Goal: Navigation & Orientation: Find specific page/section

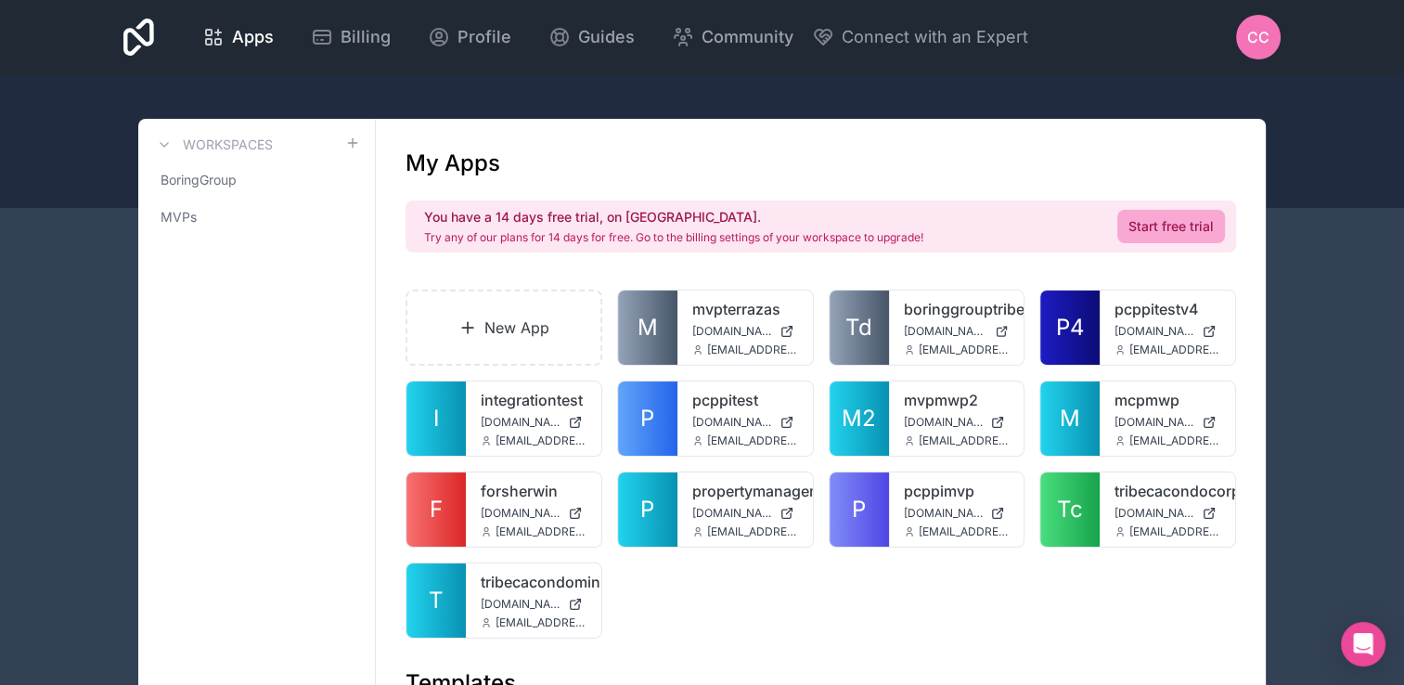
click at [128, 46] on icon at bounding box center [138, 37] width 31 height 45
click at [141, 46] on icon at bounding box center [138, 37] width 31 height 37
click at [349, 222] on icon at bounding box center [345, 217] width 15 height 15
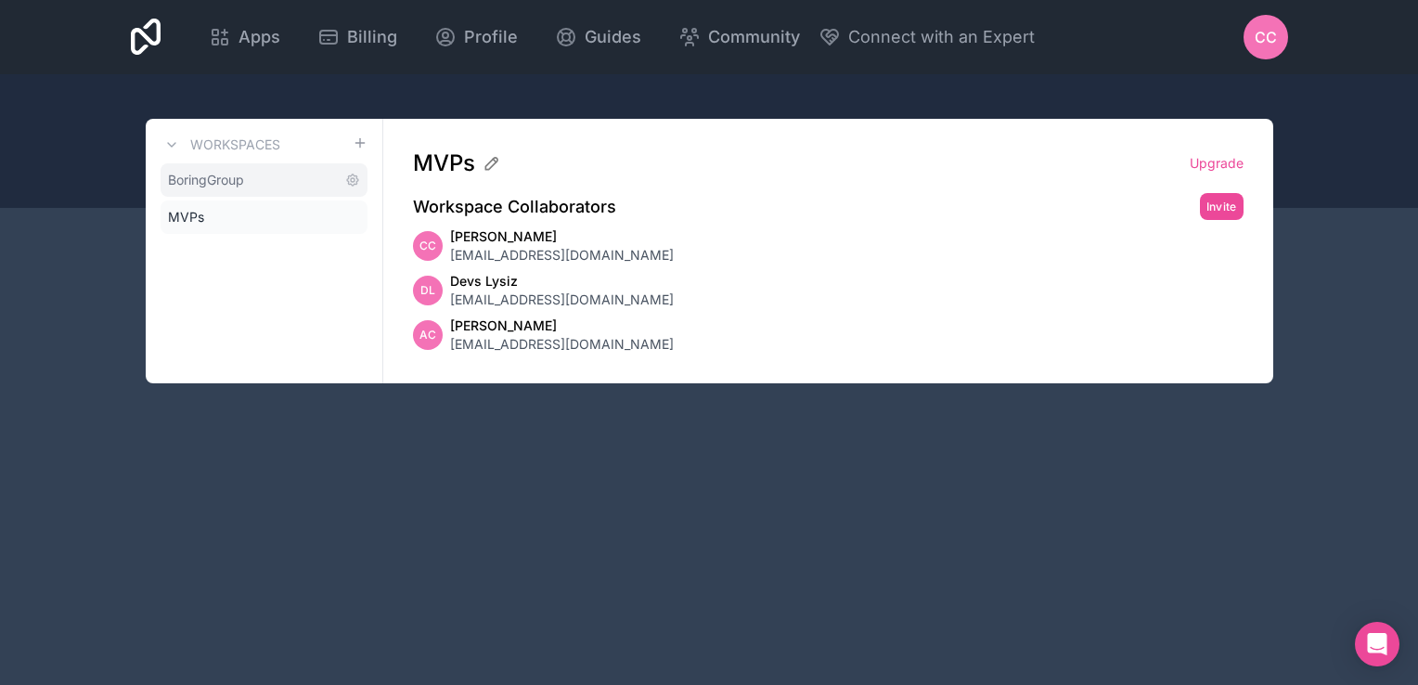
click at [286, 184] on link "BoringGroup" at bounding box center [264, 179] width 207 height 33
click at [262, 145] on h3 "Workspaces" at bounding box center [235, 145] width 90 height 19
click at [264, 174] on link "BoringGroup" at bounding box center [264, 179] width 207 height 33
click at [358, 181] on icon at bounding box center [352, 180] width 15 height 15
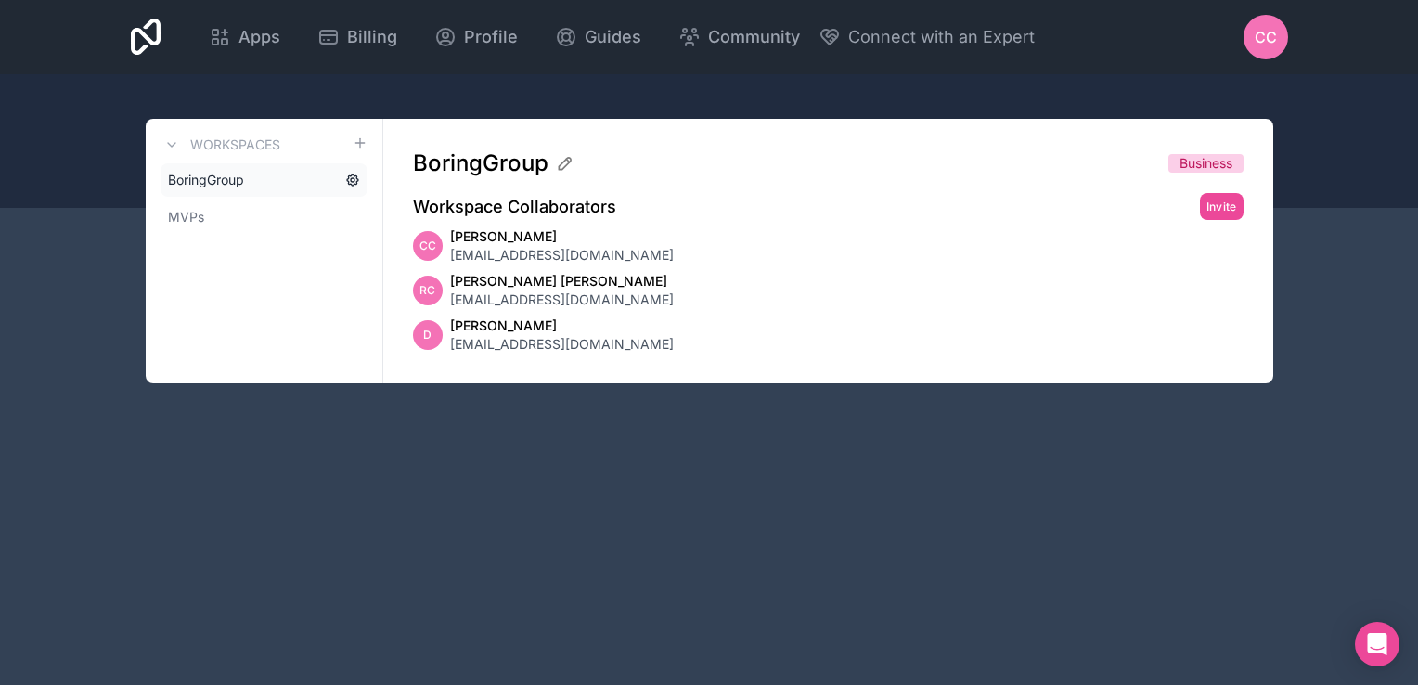
click at [351, 180] on icon at bounding box center [353, 180] width 4 height 4
click at [368, 139] on div "Workspaces BoringGroup MVPs" at bounding box center [265, 251] width 238 height 265
click at [228, 35] on icon at bounding box center [220, 37] width 22 height 22
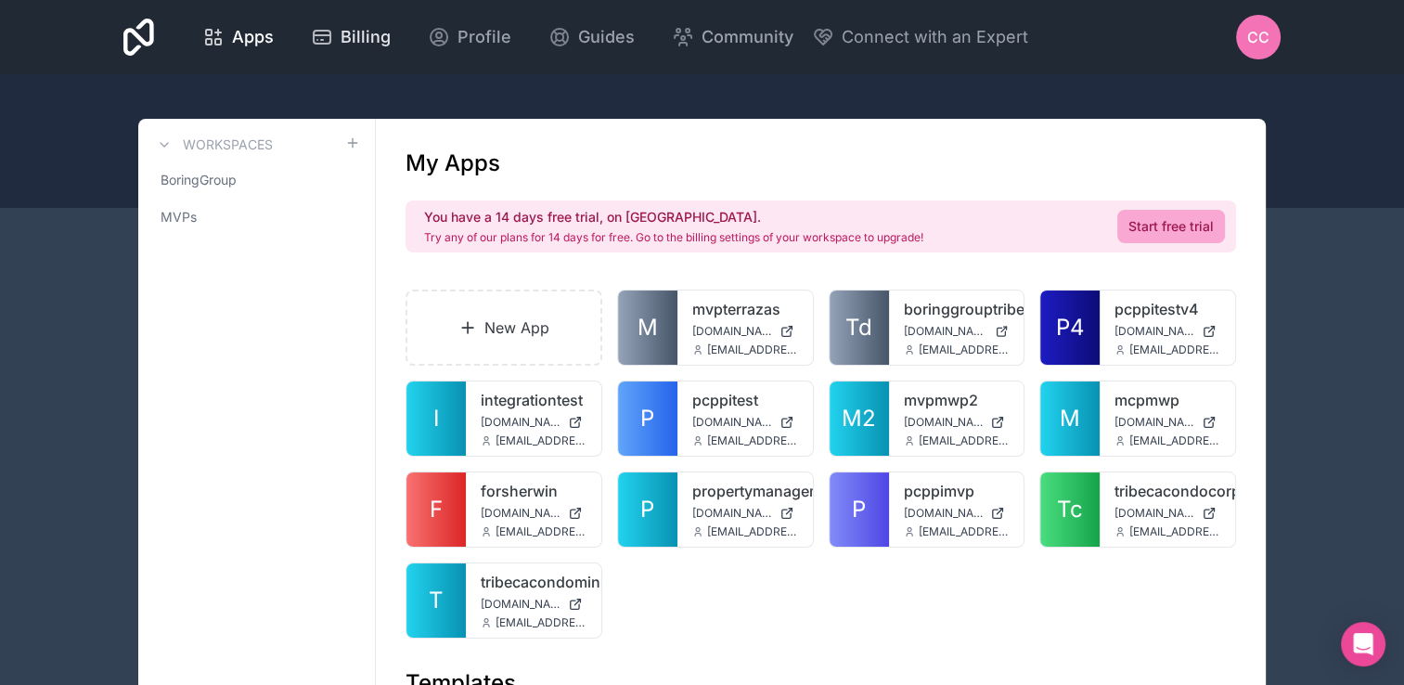
click at [359, 37] on span "Billing" at bounding box center [366, 37] width 50 height 26
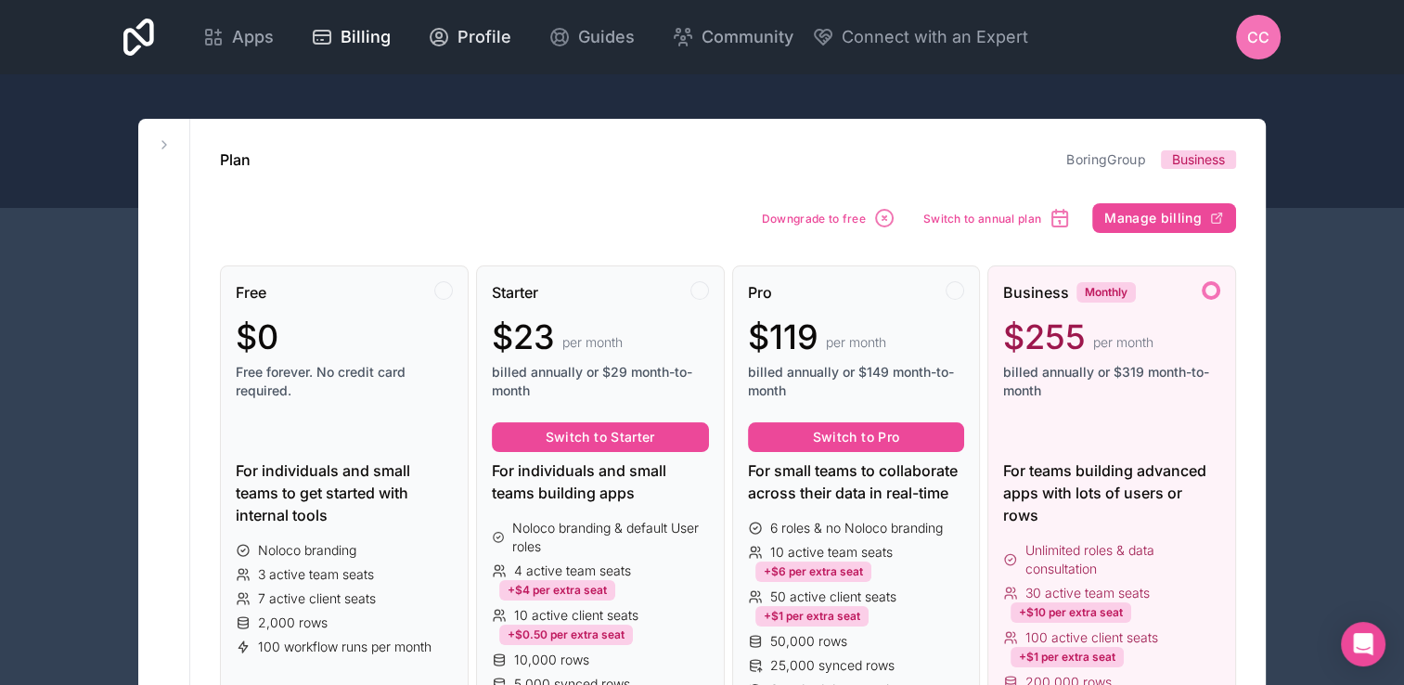
click at [480, 45] on span "Profile" at bounding box center [485, 37] width 54 height 26
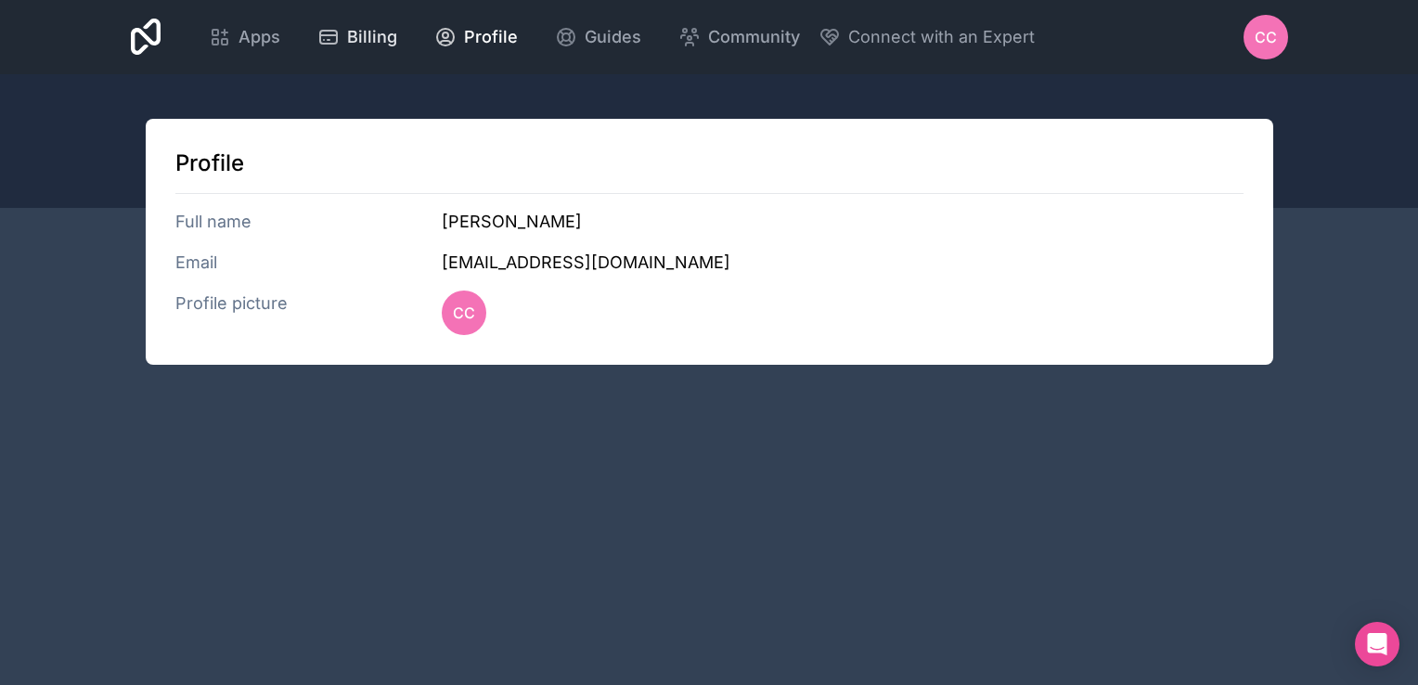
click at [372, 42] on span "Billing" at bounding box center [372, 37] width 50 height 26
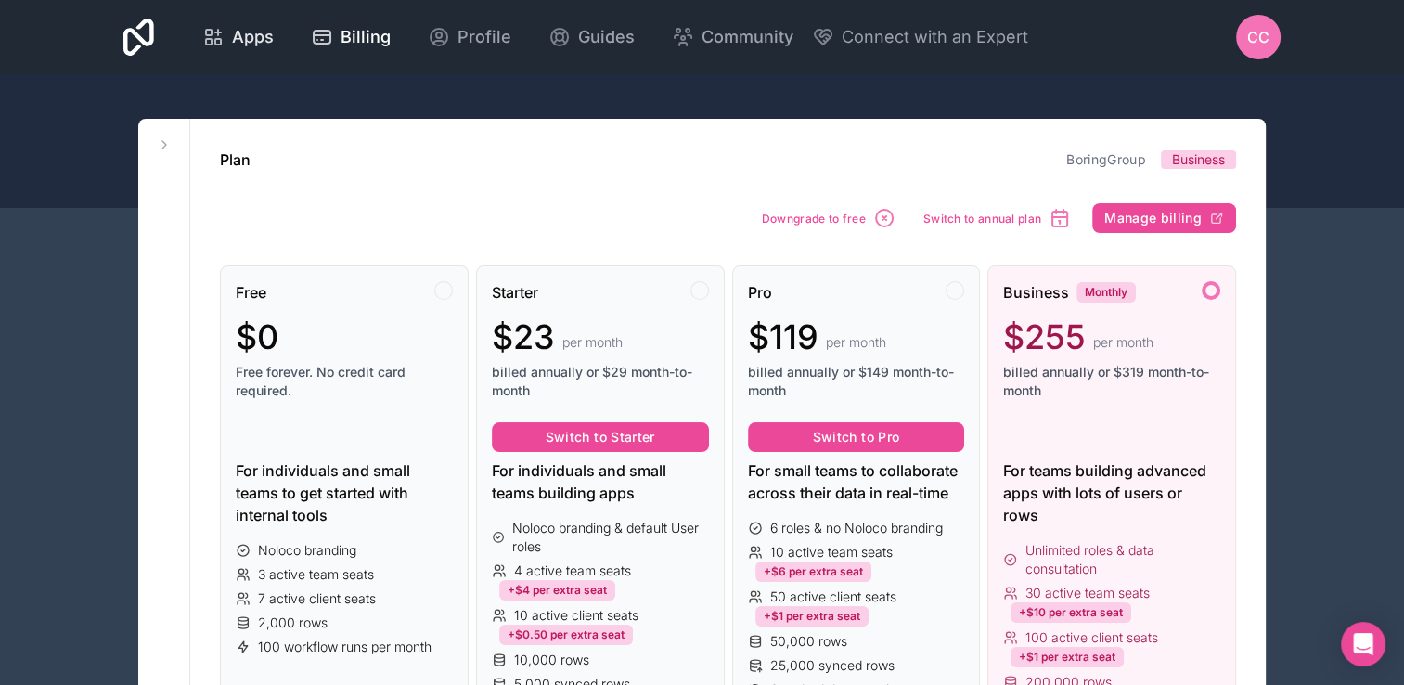
click at [237, 43] on span "Apps" at bounding box center [253, 37] width 42 height 26
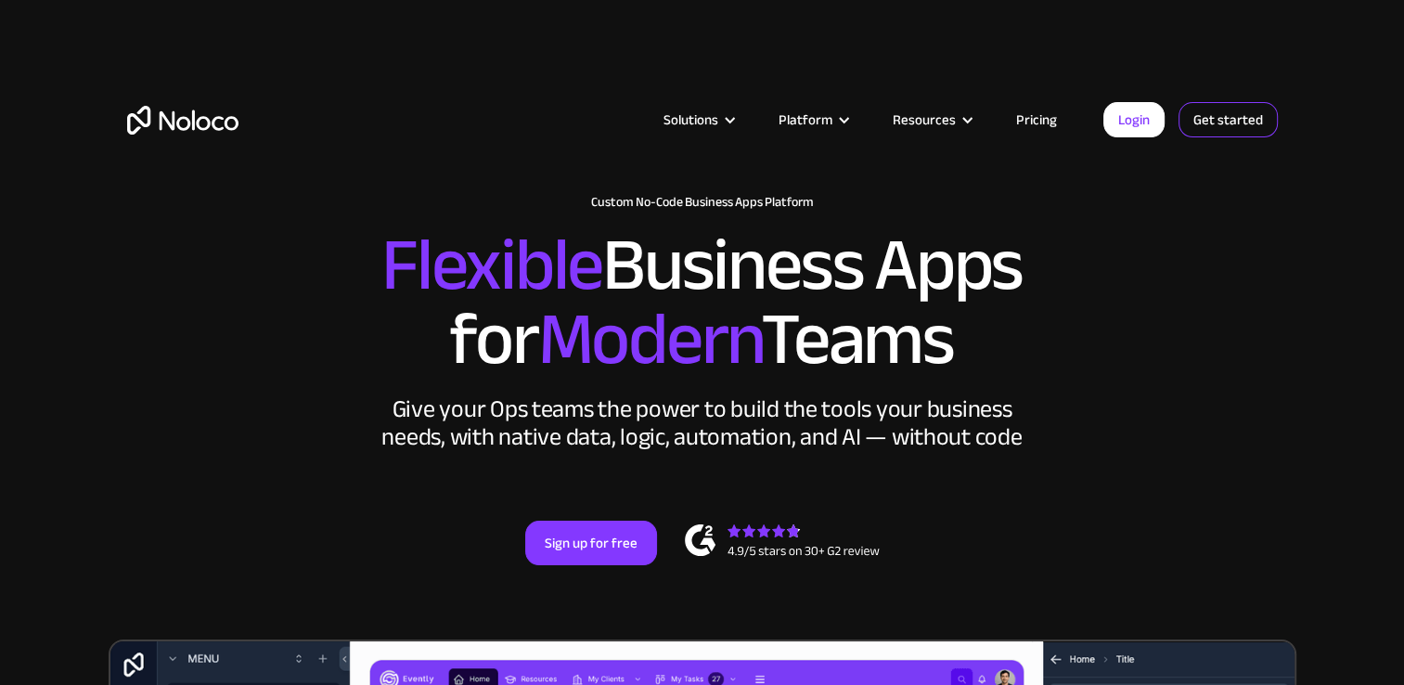
click at [1210, 132] on link "Get started" at bounding box center [1228, 119] width 99 height 35
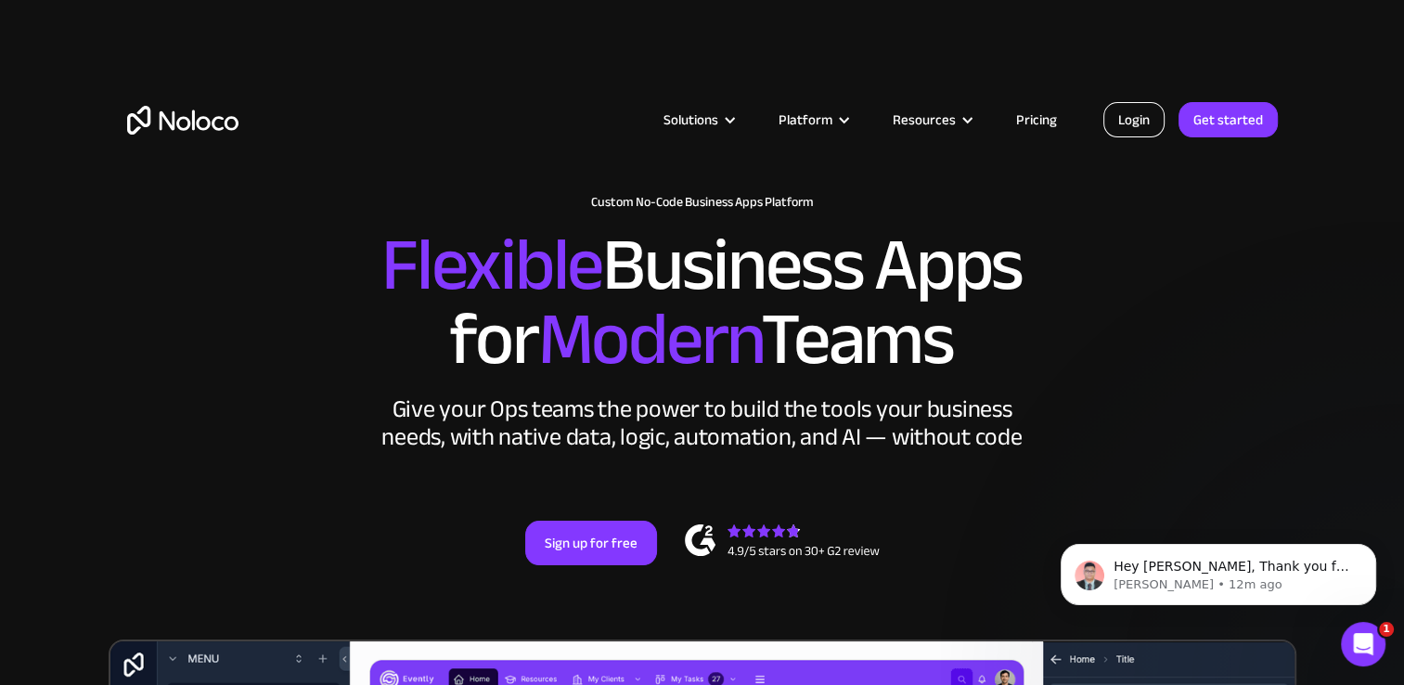
click at [1110, 121] on link "Login" at bounding box center [1134, 119] width 61 height 35
